Goal: Task Accomplishment & Management: Manage account settings

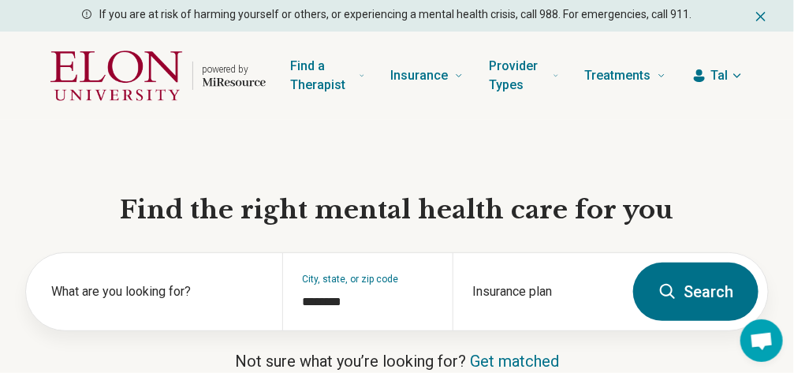
click at [731, 76] on icon "button" at bounding box center [737, 75] width 13 height 13
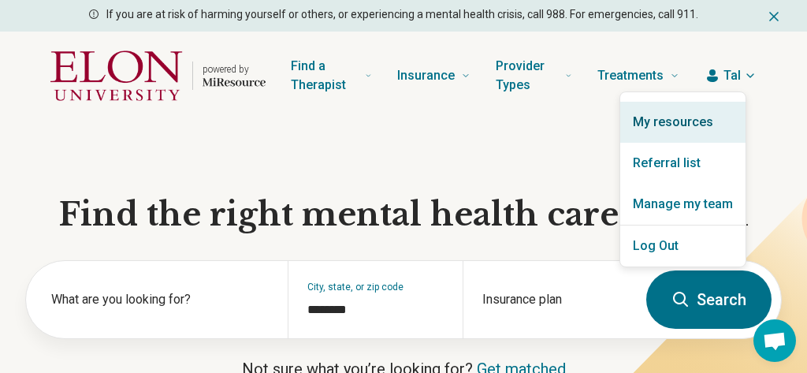
click at [675, 123] on link "My resources" at bounding box center [683, 122] width 125 height 41
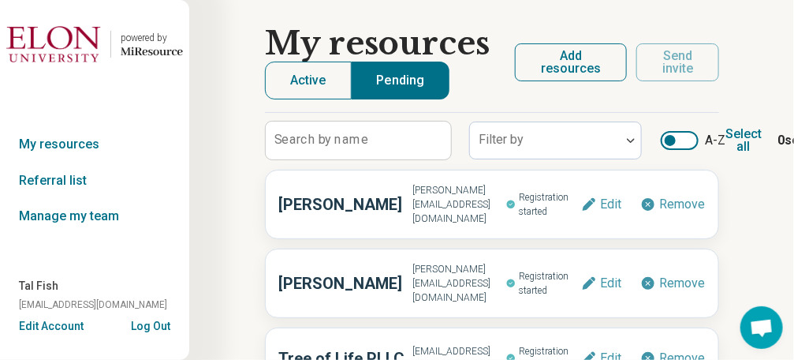
scroll to position [54, 0]
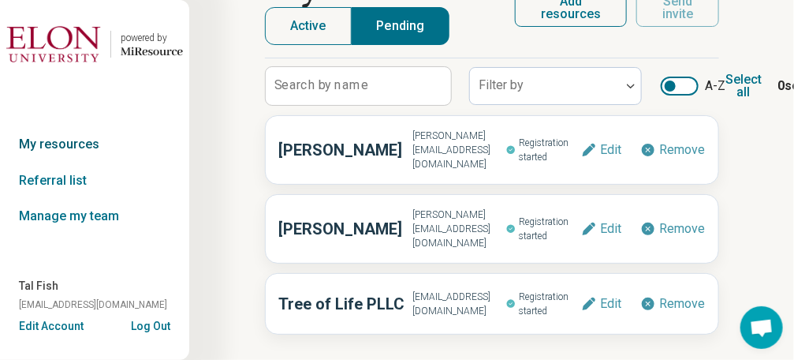
click at [76, 132] on link "My resources" at bounding box center [94, 144] width 189 height 36
click at [69, 134] on link "My resources" at bounding box center [94, 144] width 189 height 36
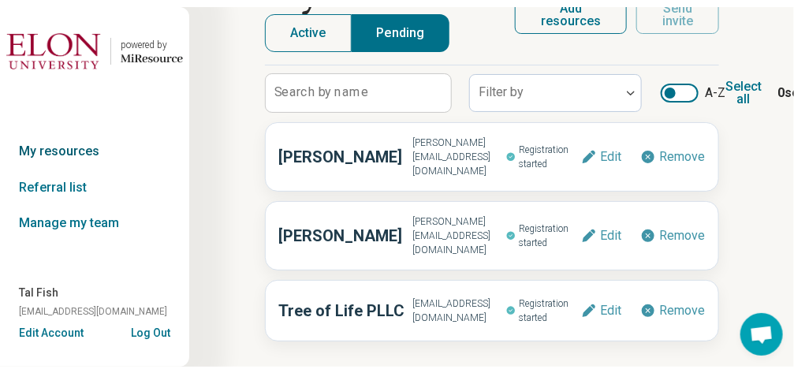
scroll to position [0, 0]
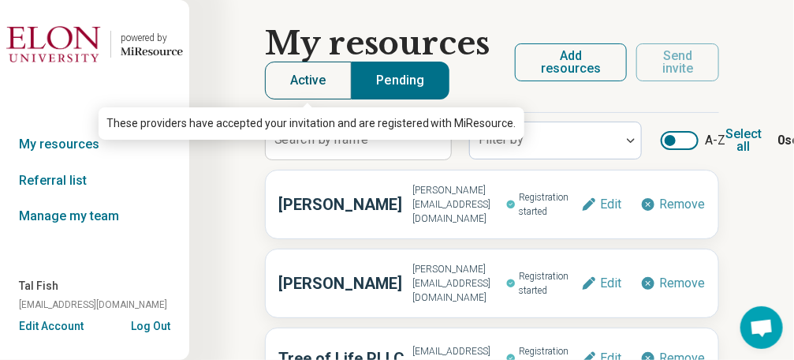
click at [328, 83] on button "Active" at bounding box center [308, 81] width 87 height 38
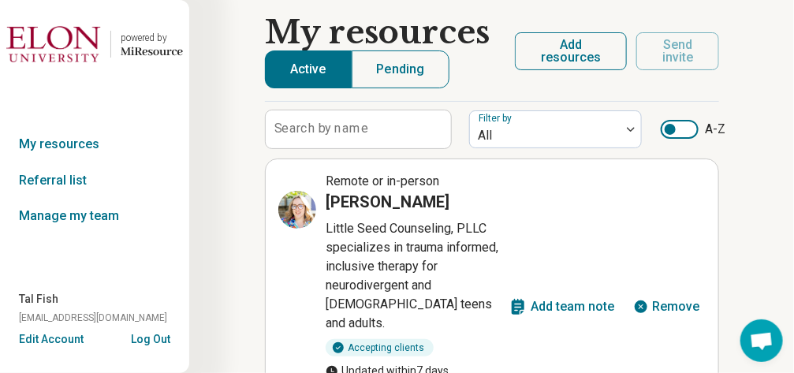
scroll to position [13, 0]
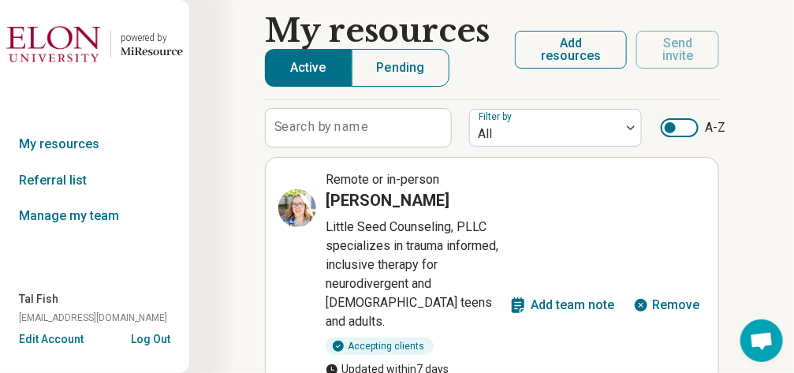
click at [672, 128] on div at bounding box center [670, 127] width 11 height 11
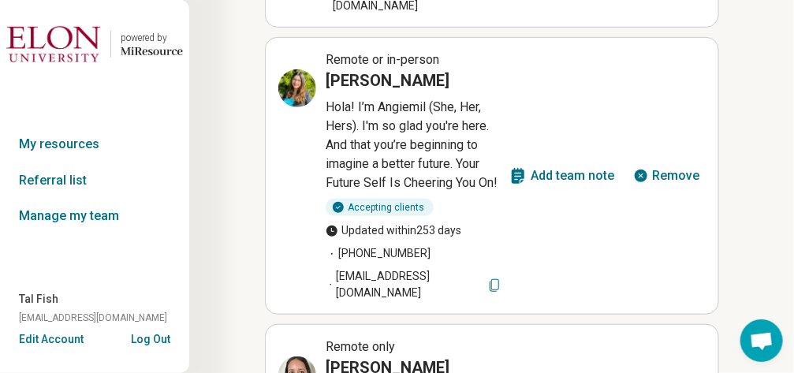
scroll to position [1981, 0]
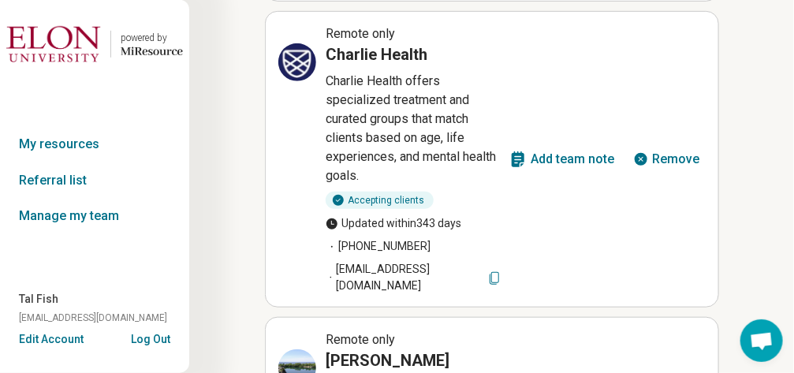
scroll to position [1996, 0]
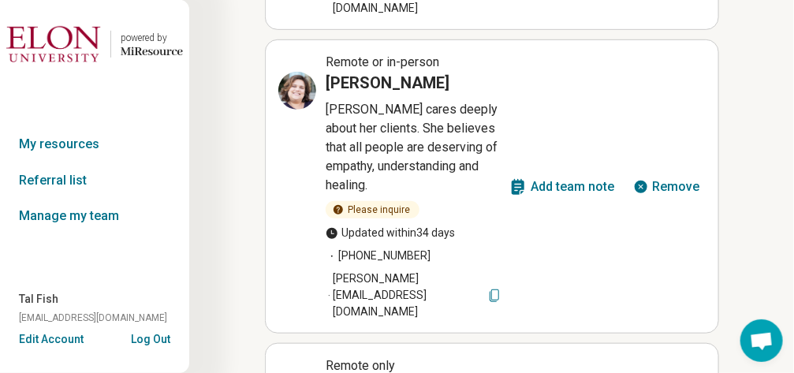
scroll to position [1973, 0]
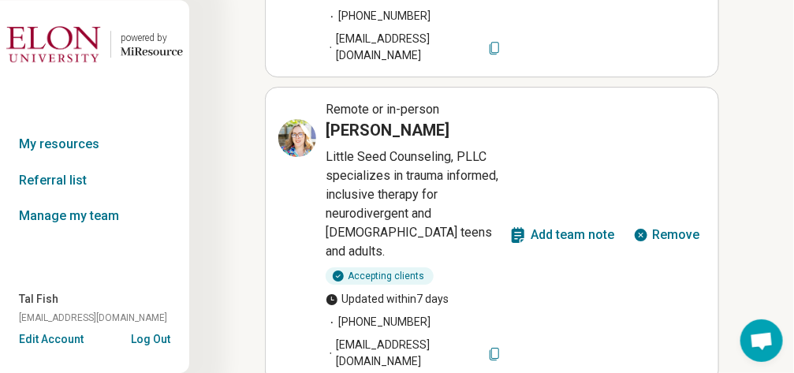
scroll to position [1609, 0]
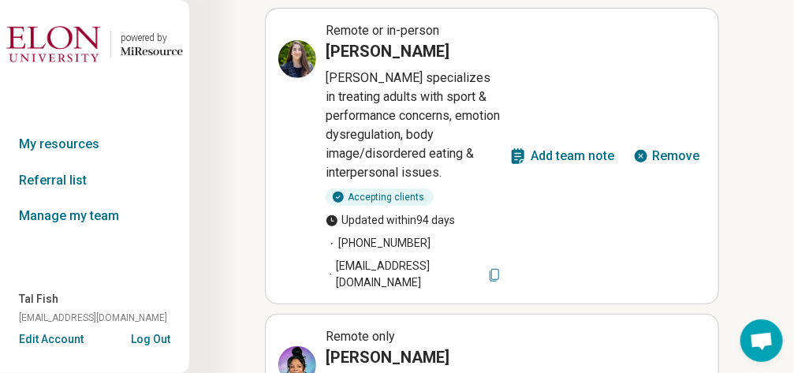
scroll to position [1866, 0]
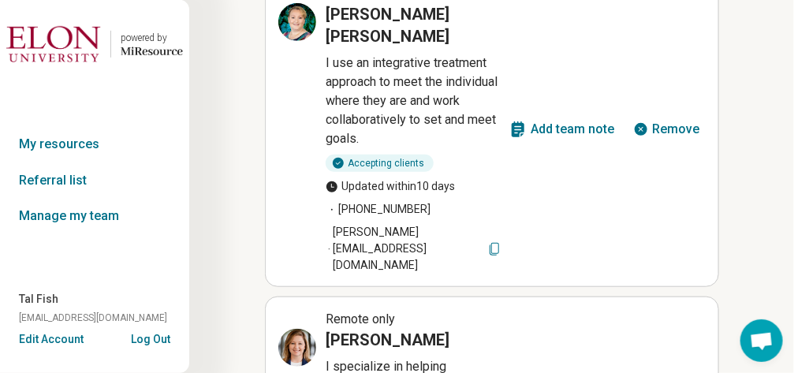
scroll to position [1934, 0]
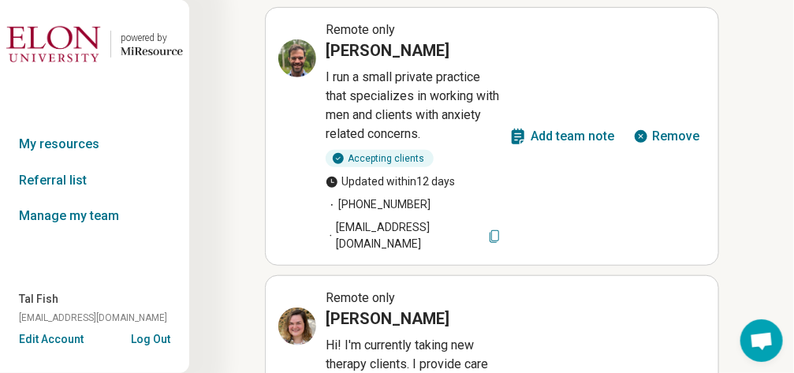
scroll to position [1954, 0]
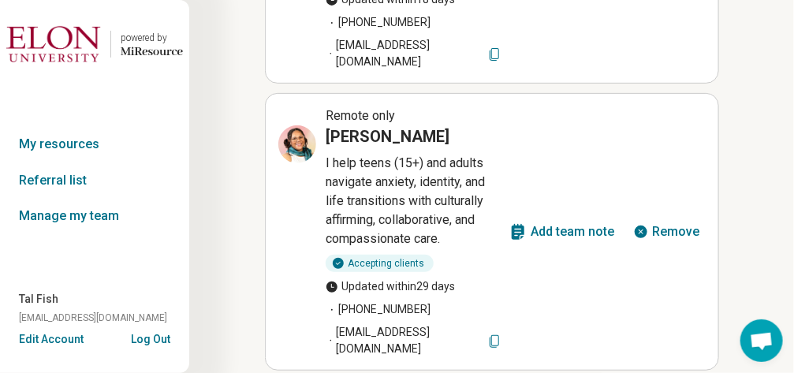
scroll to position [1856, 0]
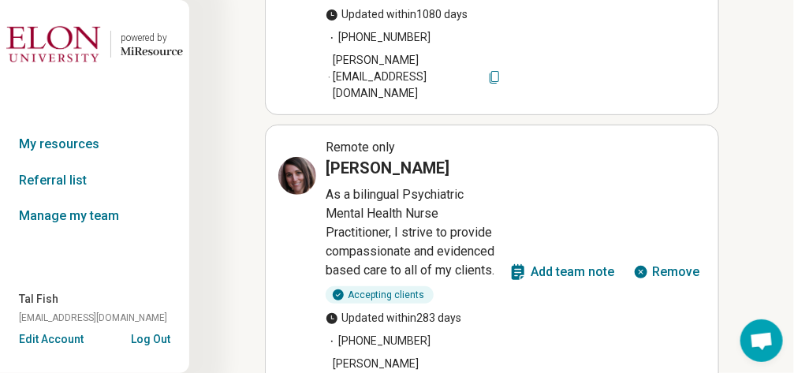
scroll to position [1705, 0]
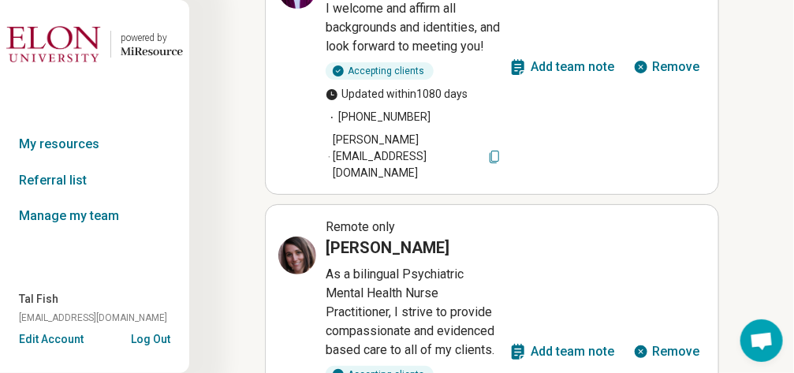
click at [658, 333] on button "Remove" at bounding box center [666, 352] width 79 height 38
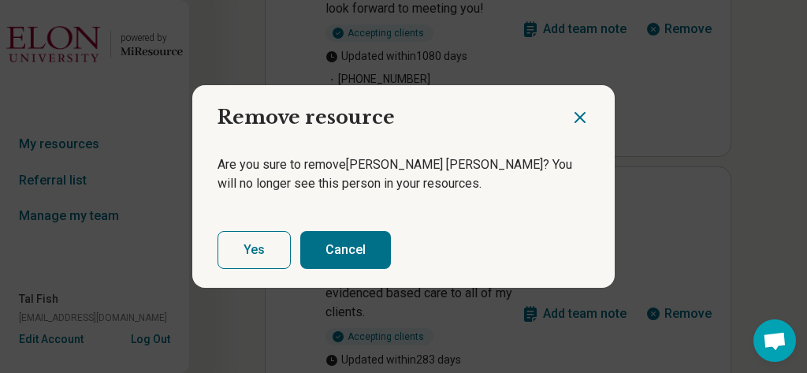
click at [253, 252] on button "Yes" at bounding box center [254, 250] width 73 height 38
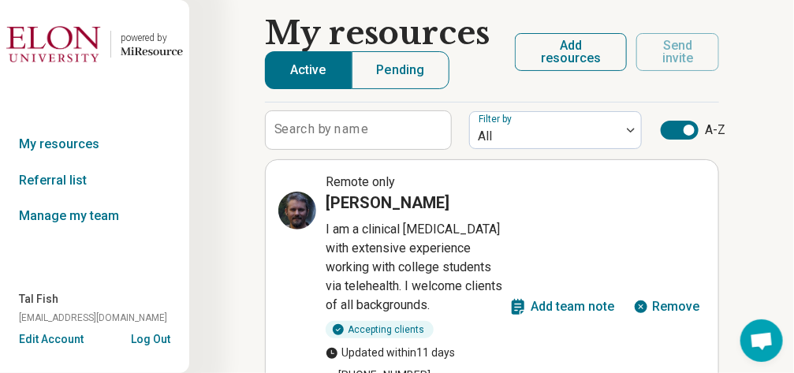
scroll to position [0, 0]
